Goal: Book appointment/travel/reservation

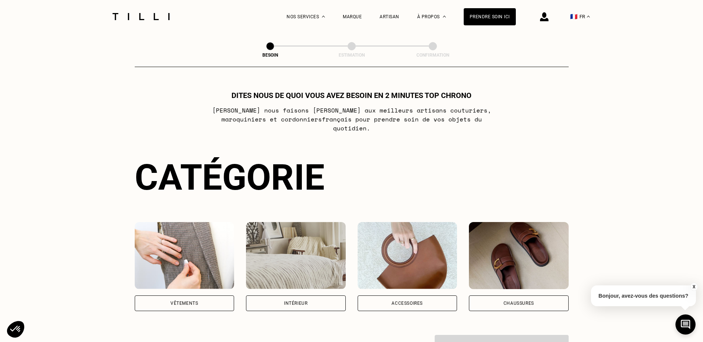
click at [197, 297] on div "Vêtements" at bounding box center [185, 303] width 100 height 16
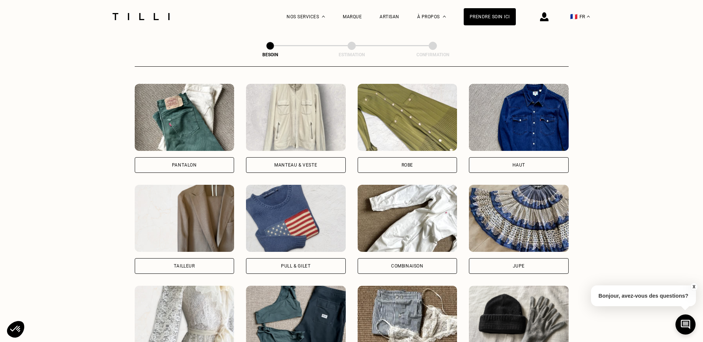
scroll to position [372, 0]
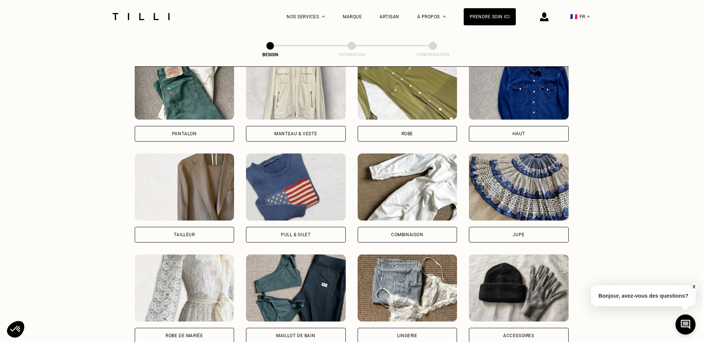
click at [191, 131] on div "Pantalon" at bounding box center [184, 133] width 25 height 4
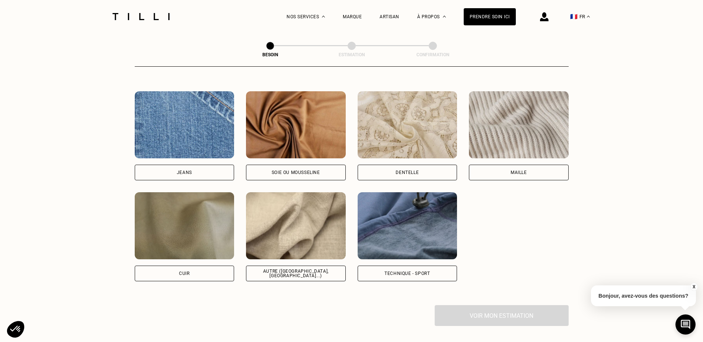
scroll to position [789, 0]
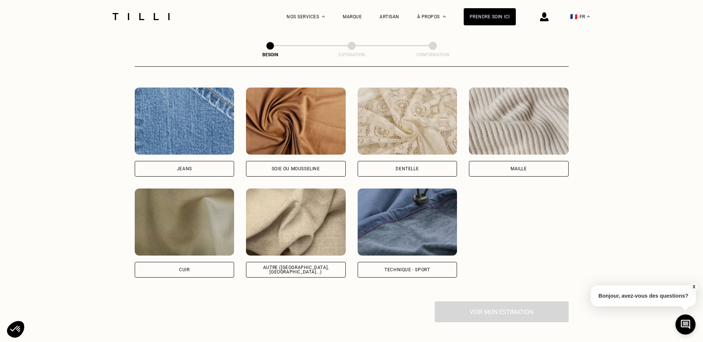
click at [309, 265] on div "Autre ([GEOGRAPHIC_DATA], [GEOGRAPHIC_DATA]...)" at bounding box center [295, 269] width 87 height 9
select select "FR"
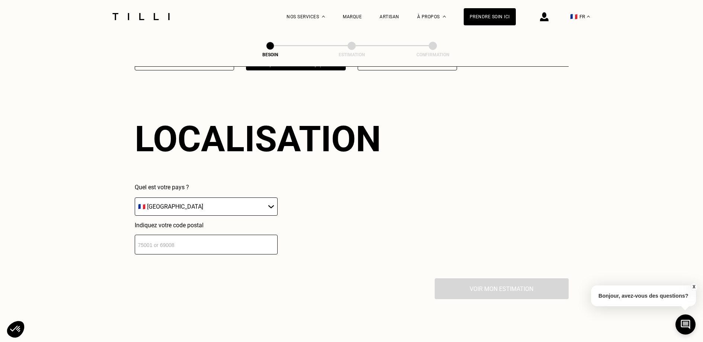
scroll to position [998, 0]
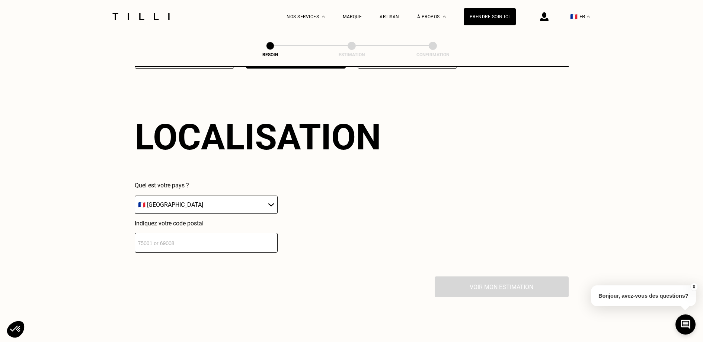
click at [172, 237] on input "number" at bounding box center [206, 243] width 143 height 20
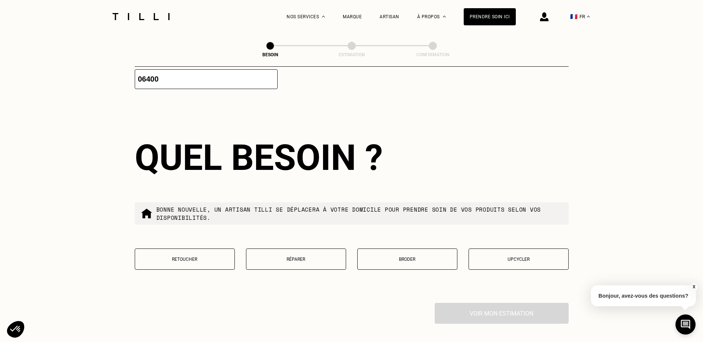
scroll to position [1182, 0]
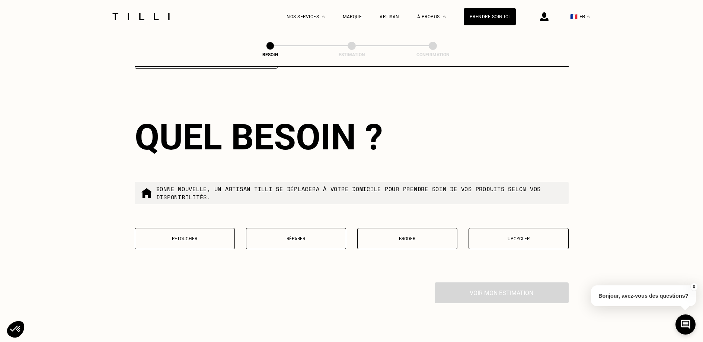
type input "06400"
click at [185, 236] on p "Retoucher" at bounding box center [185, 238] width 92 height 5
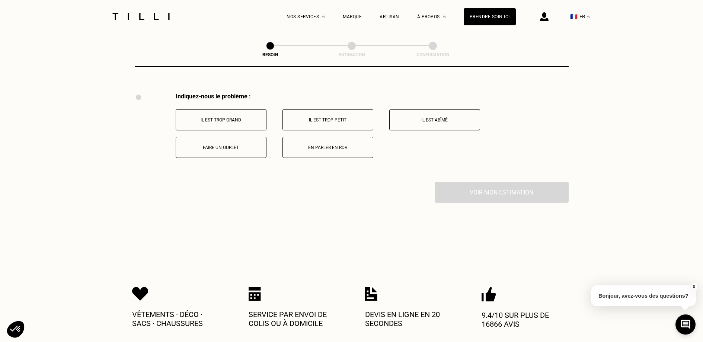
scroll to position [1372, 0]
click at [229, 117] on p "Il est trop grand" at bounding box center [221, 119] width 83 height 5
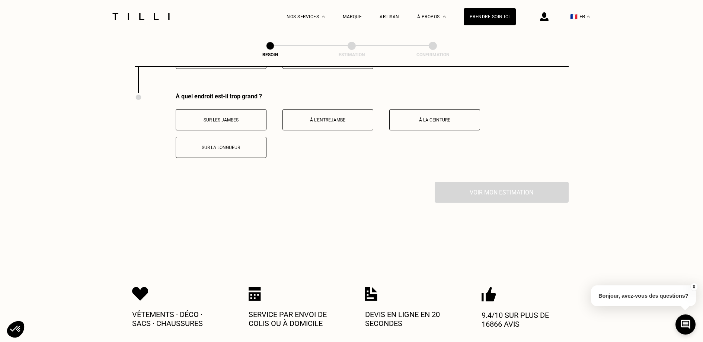
scroll to position [1461, 0]
click at [236, 136] on button "Sur la longueur" at bounding box center [221, 146] width 91 height 21
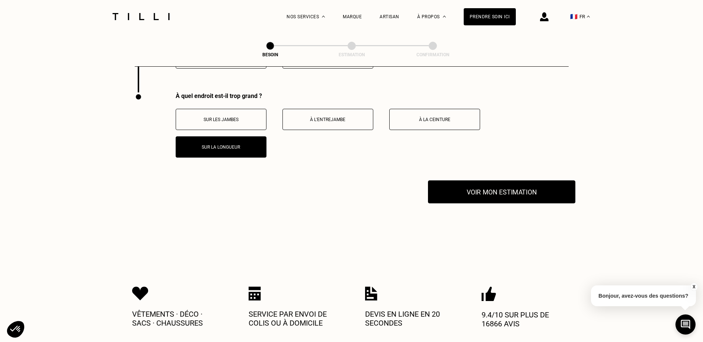
click at [494, 188] on button "Voir mon estimation" at bounding box center [501, 191] width 147 height 23
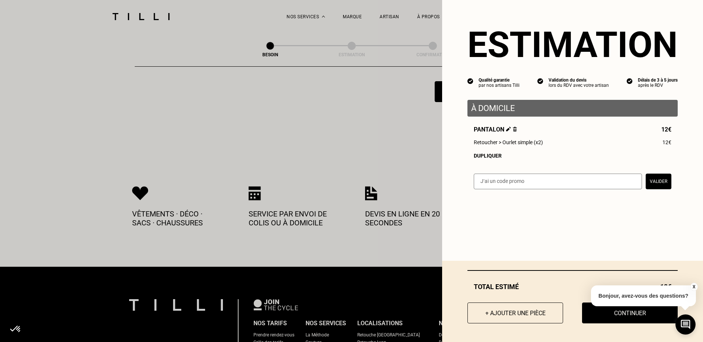
scroll to position [1562, 0]
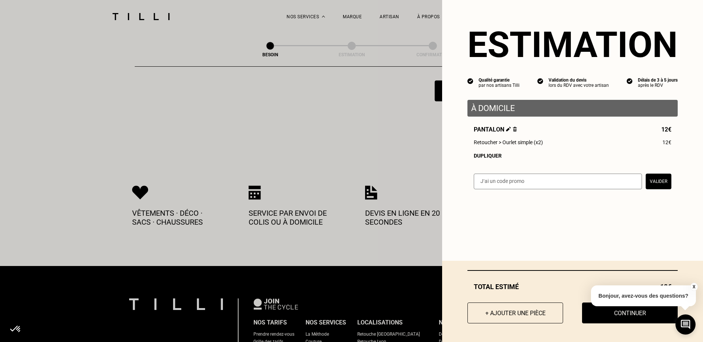
click at [695, 283] on button "X" at bounding box center [693, 287] width 7 height 8
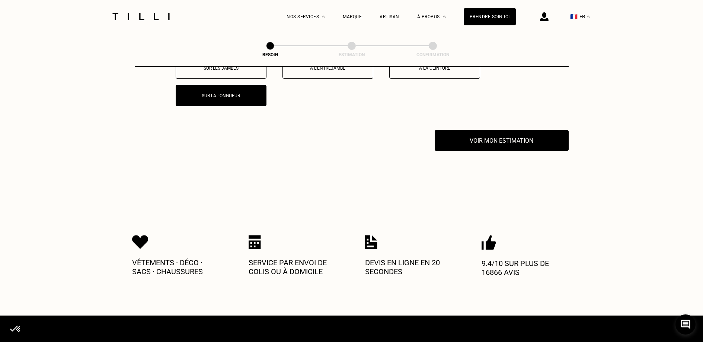
scroll to position [1511, 0]
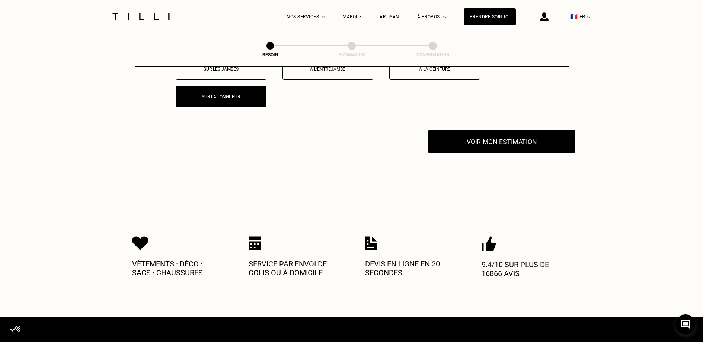
click at [512, 140] on button "Voir mon estimation" at bounding box center [501, 141] width 147 height 23
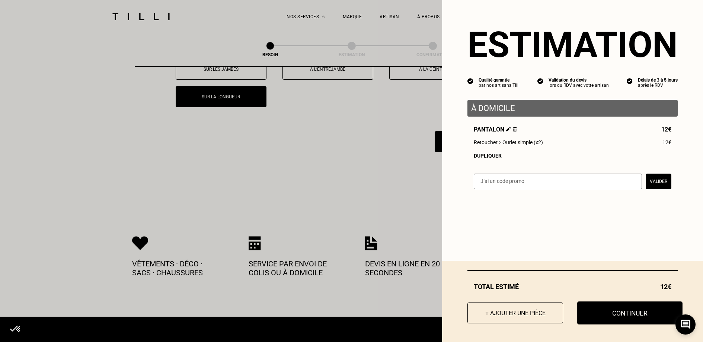
click at [609, 316] on button "Continuer" at bounding box center [630, 312] width 105 height 23
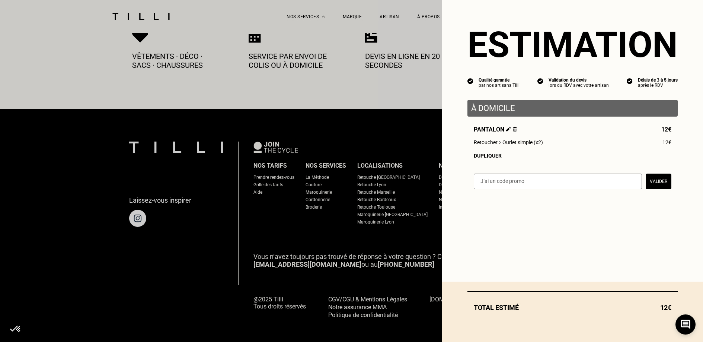
select select "FR"
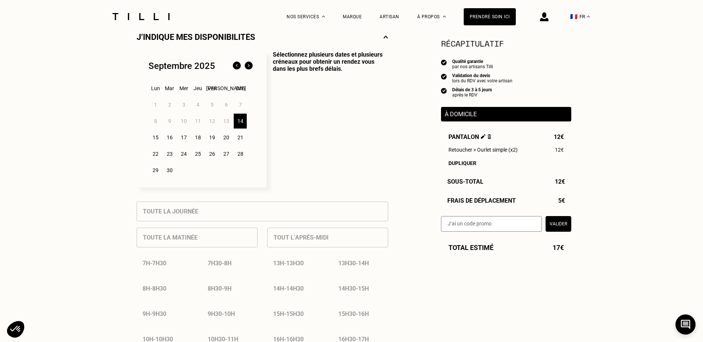
scroll to position [160, 0]
